Goal: Information Seeking & Learning: Check status

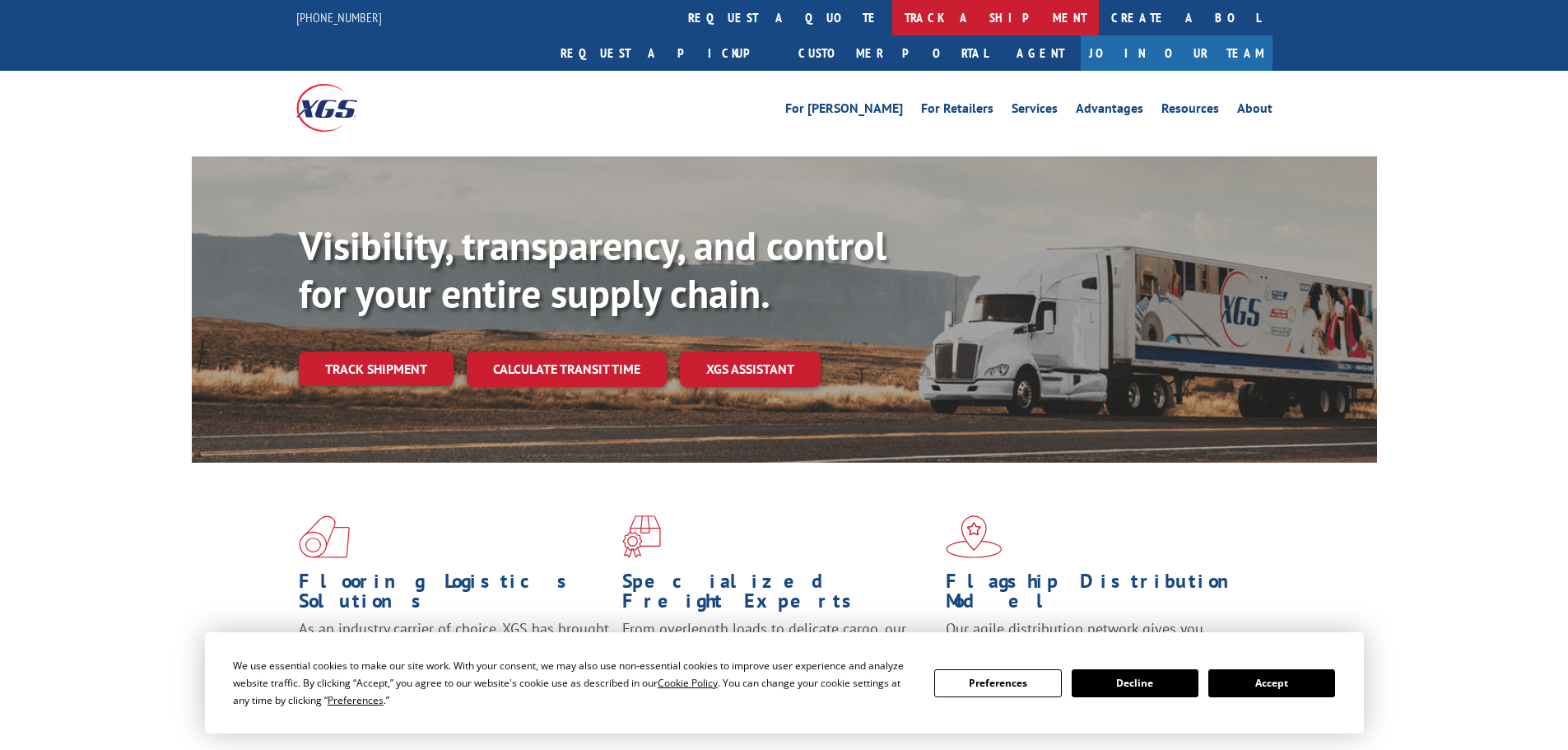
click at [892, 15] on link "track a shipment" at bounding box center [996, 18] width 207 height 36
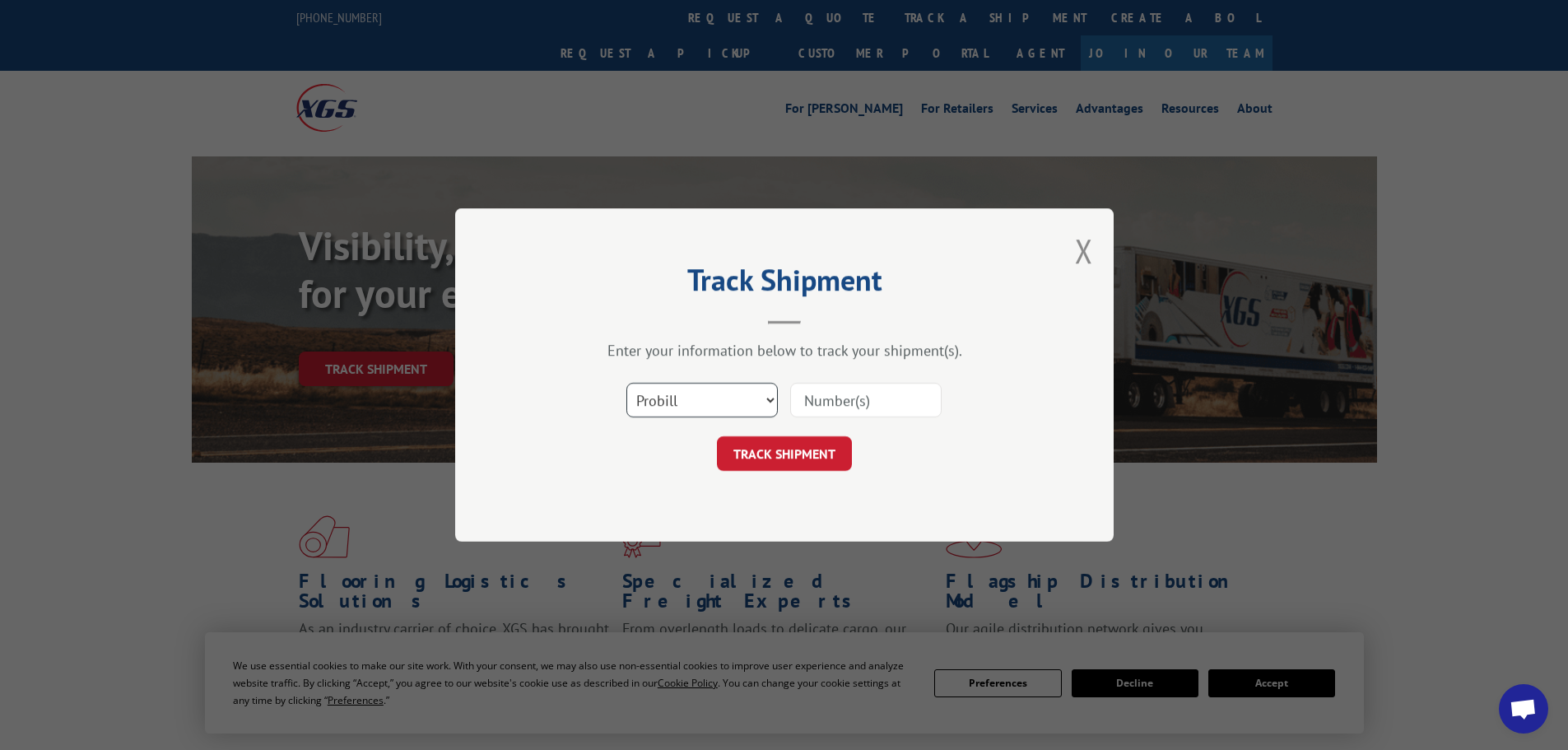
click at [667, 409] on select "Select category... Probill BOL PO" at bounding box center [702, 399] width 151 height 35
select select "po"
click at [626, 382] on select "Select category... Probill BOL PO" at bounding box center [702, 399] width 151 height 35
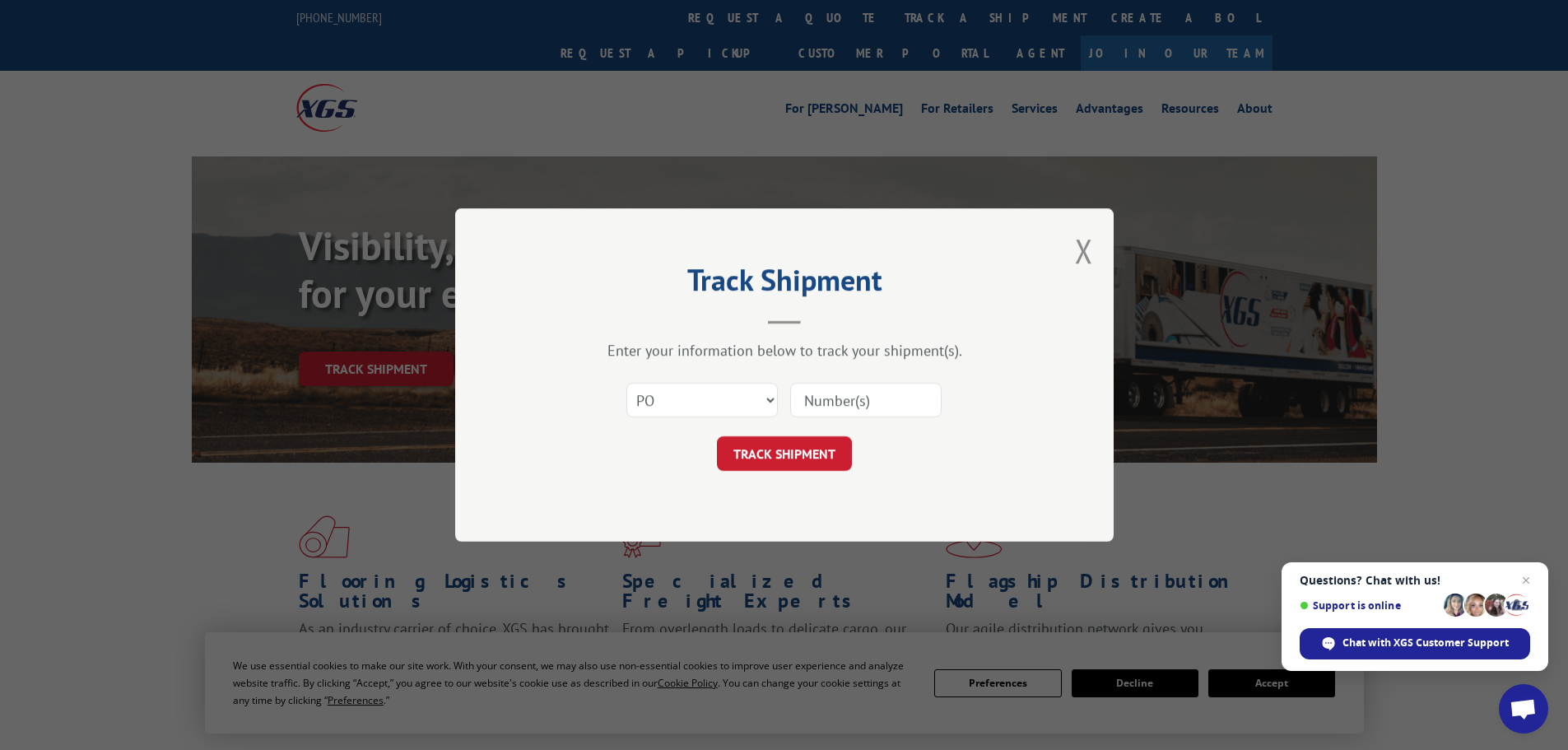
click at [831, 406] on input at bounding box center [865, 399] width 151 height 35
paste input "64503439"
type input "64503439"
click at [761, 453] on button "TRACK SHIPMENT" at bounding box center [784, 453] width 135 height 35
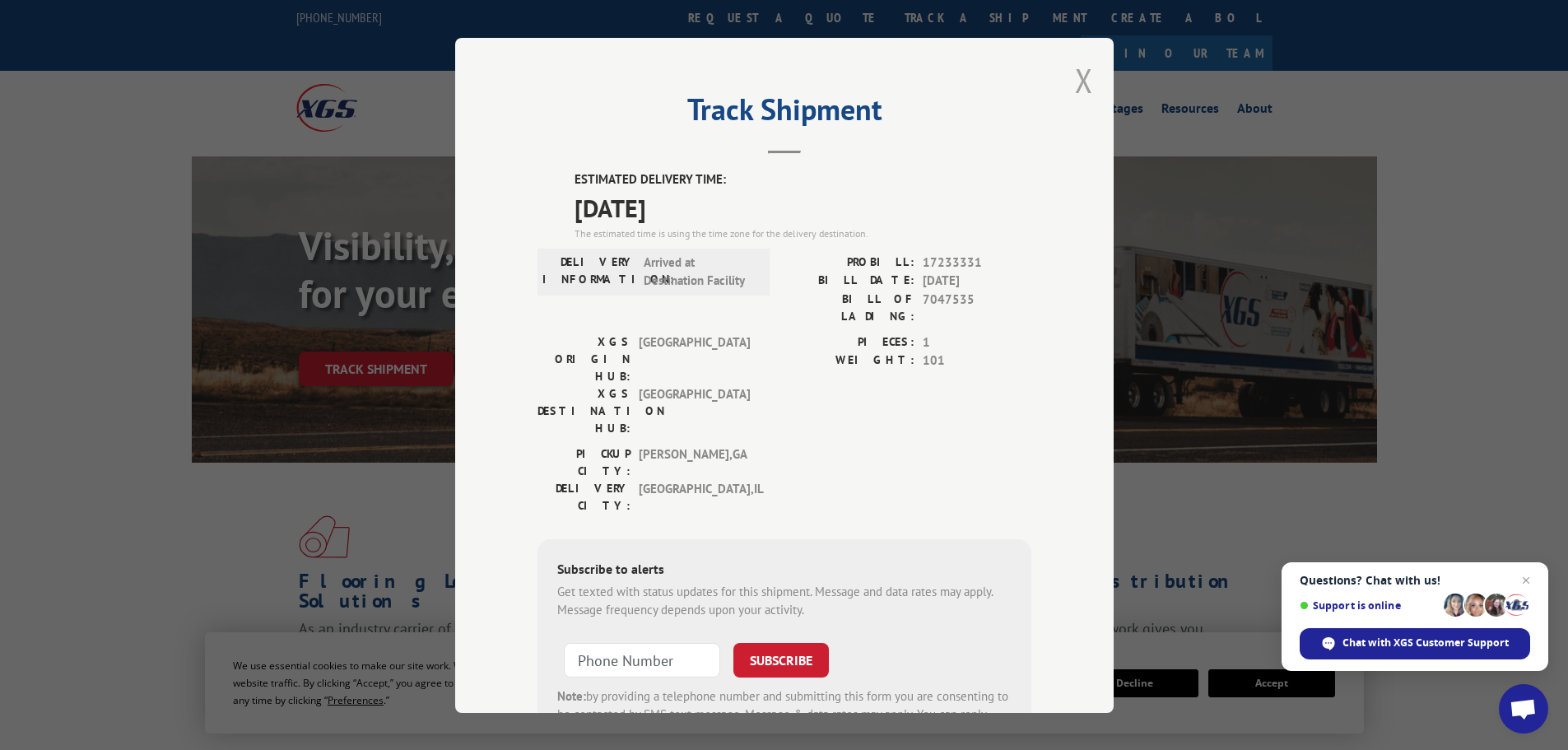
click at [1075, 79] on button "Close modal" at bounding box center [1084, 80] width 18 height 44
